Goal: Find specific page/section: Find specific page/section

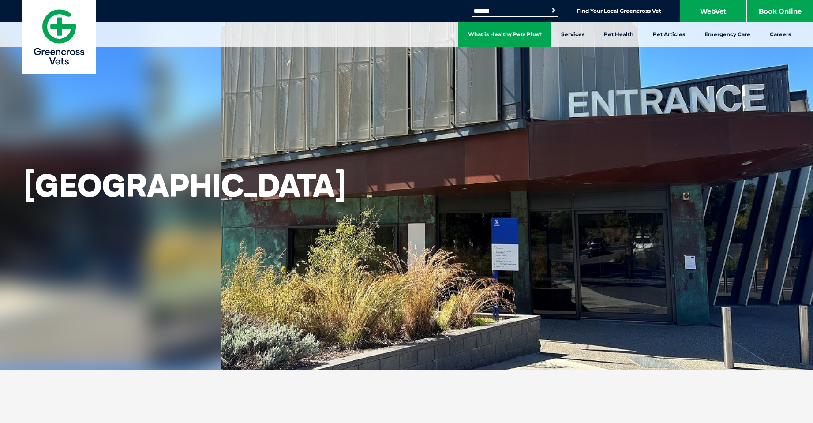
click at [516, 34] on link "What is Healthy Pets Plus?" at bounding box center [504, 34] width 93 height 25
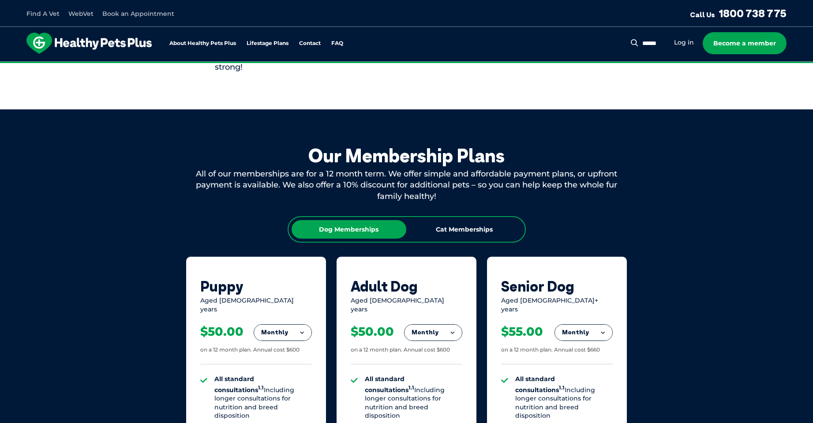
scroll to position [309, 0]
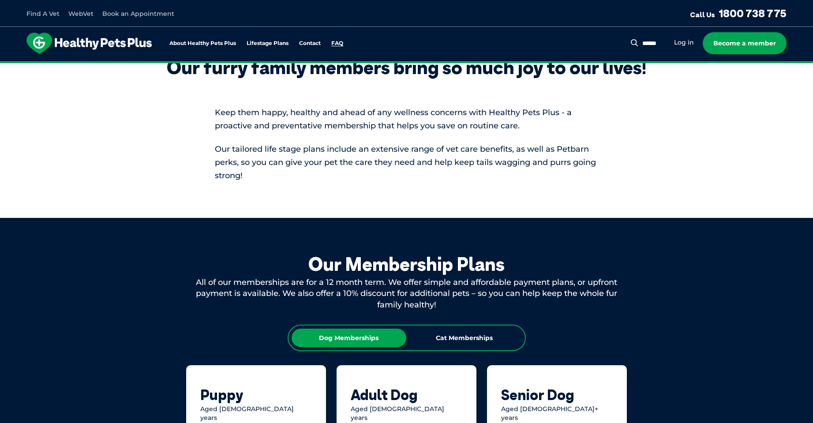
click at [340, 42] on link "FAQ" at bounding box center [337, 44] width 12 height 6
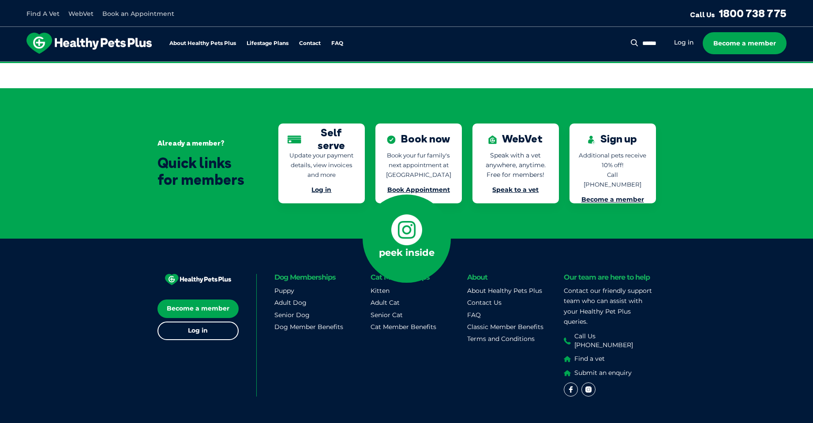
scroll to position [1968, 0]
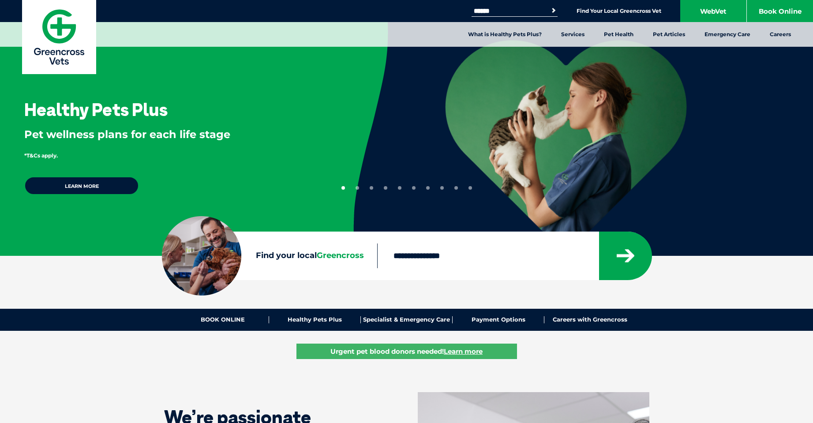
click at [431, 256] on input "Find your local Greencross" at bounding box center [487, 255] width 221 height 25
type input "****"
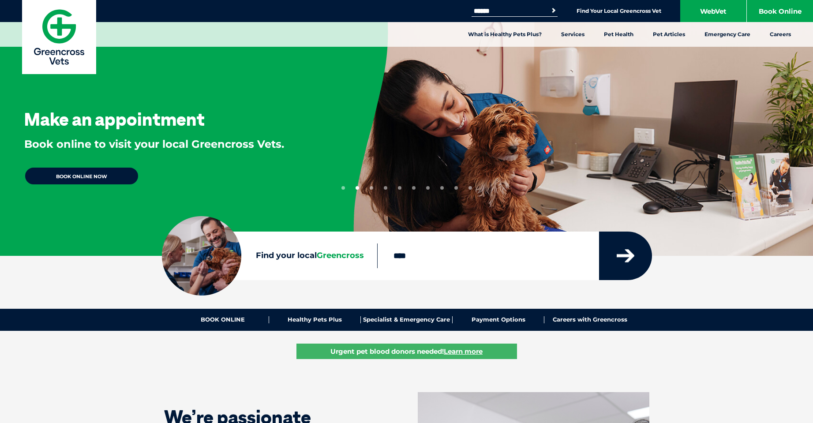
click at [607, 254] on button "submit" at bounding box center [625, 256] width 53 height 49
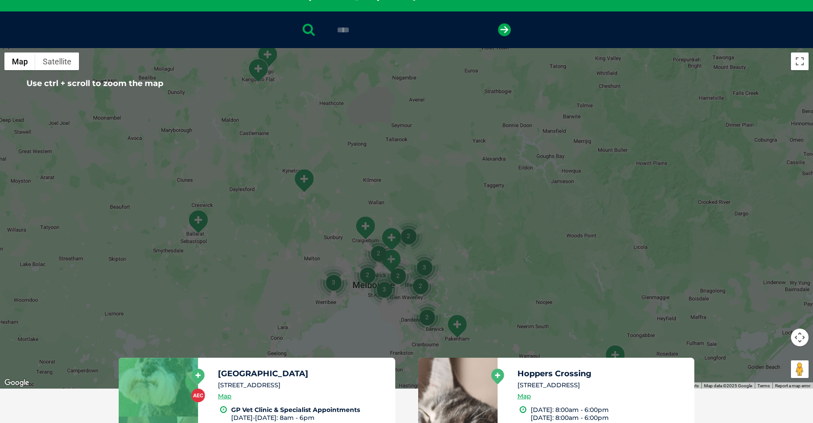
scroll to position [158, 0]
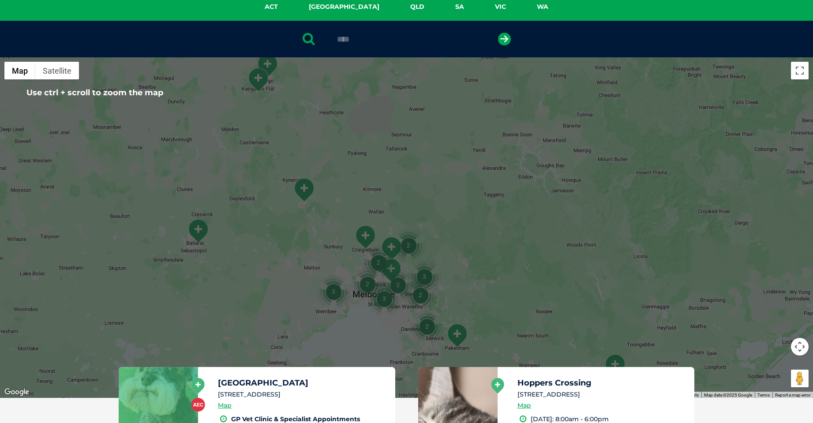
click at [334, 292] on img "3" at bounding box center [334, 292] width 34 height 34
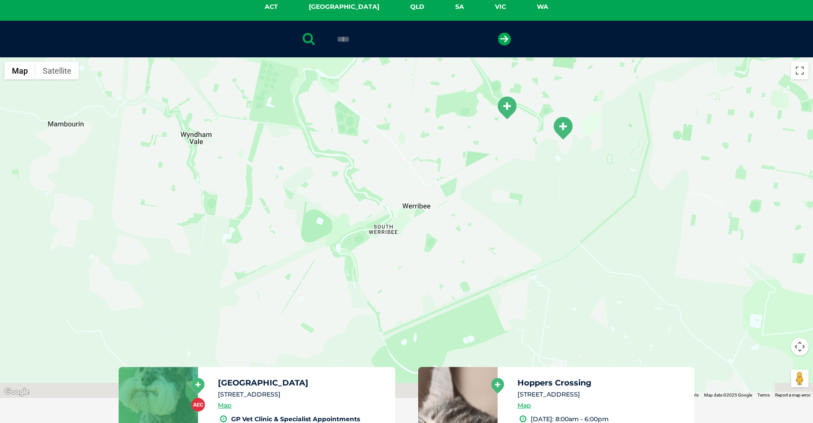
drag, startPoint x: 321, startPoint y: 281, endPoint x: 385, endPoint y: 254, distance: 69.1
click at [620, 153] on div "To navigate, press the arrow keys." at bounding box center [406, 227] width 813 height 340
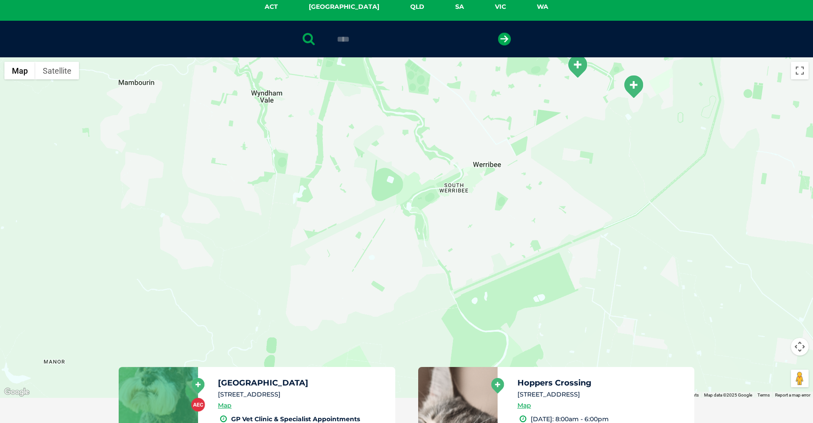
drag, startPoint x: 355, startPoint y: 251, endPoint x: 429, endPoint y: 208, distance: 85.9
click at [429, 208] on div "To navigate, press the arrow keys." at bounding box center [406, 227] width 813 height 340
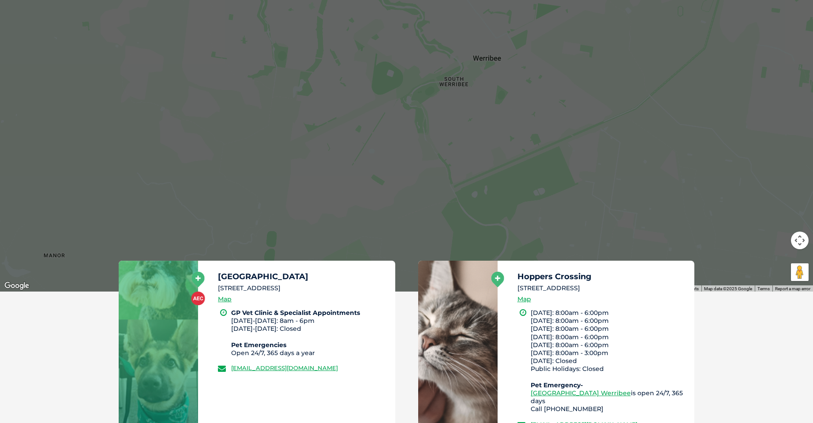
scroll to position [88, 0]
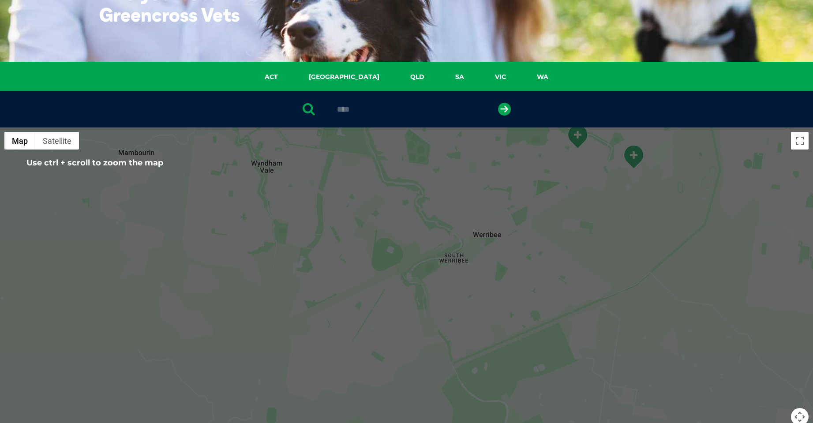
click at [526, 226] on div "To navigate, press the arrow keys." at bounding box center [406, 297] width 813 height 340
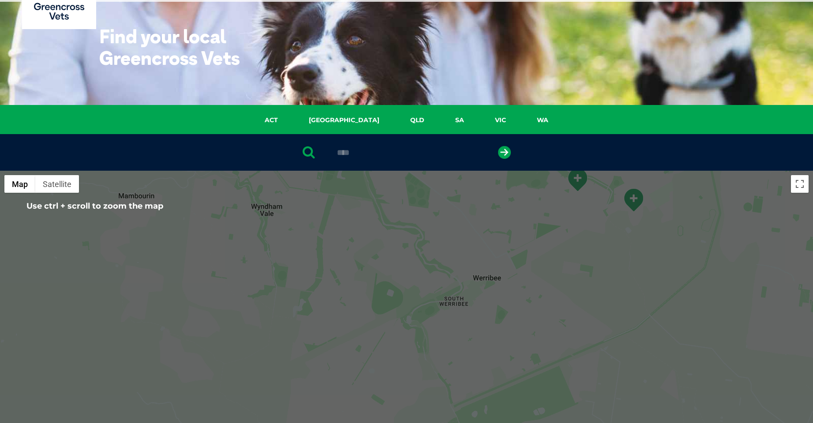
scroll to position [44, 0]
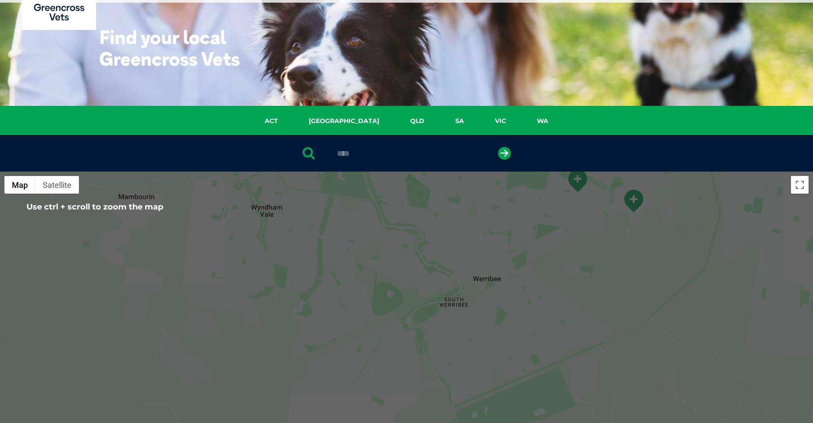
click at [580, 198] on div "To navigate, press the arrow keys." at bounding box center [406, 342] width 813 height 340
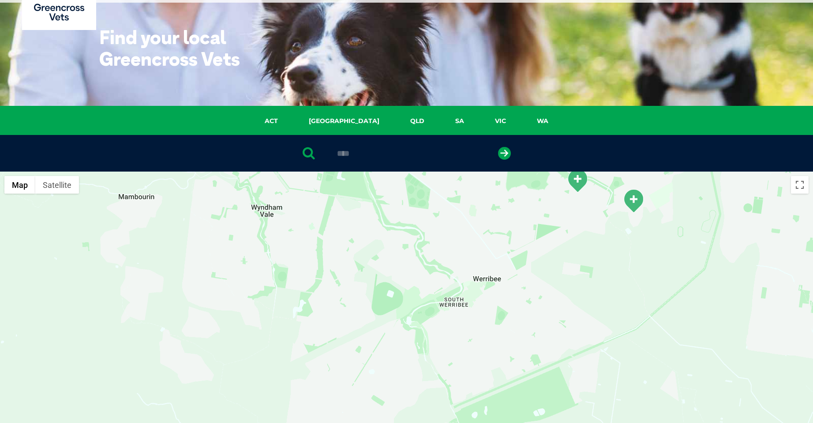
click at [573, 178] on img "Hoppers Crossing" at bounding box center [577, 180] width 22 height 24
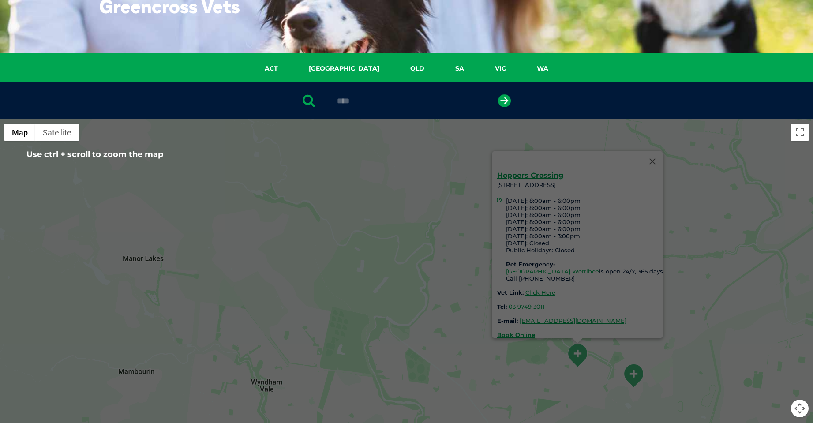
scroll to position [220, 0]
